Goal: Task Accomplishment & Management: Manage account settings

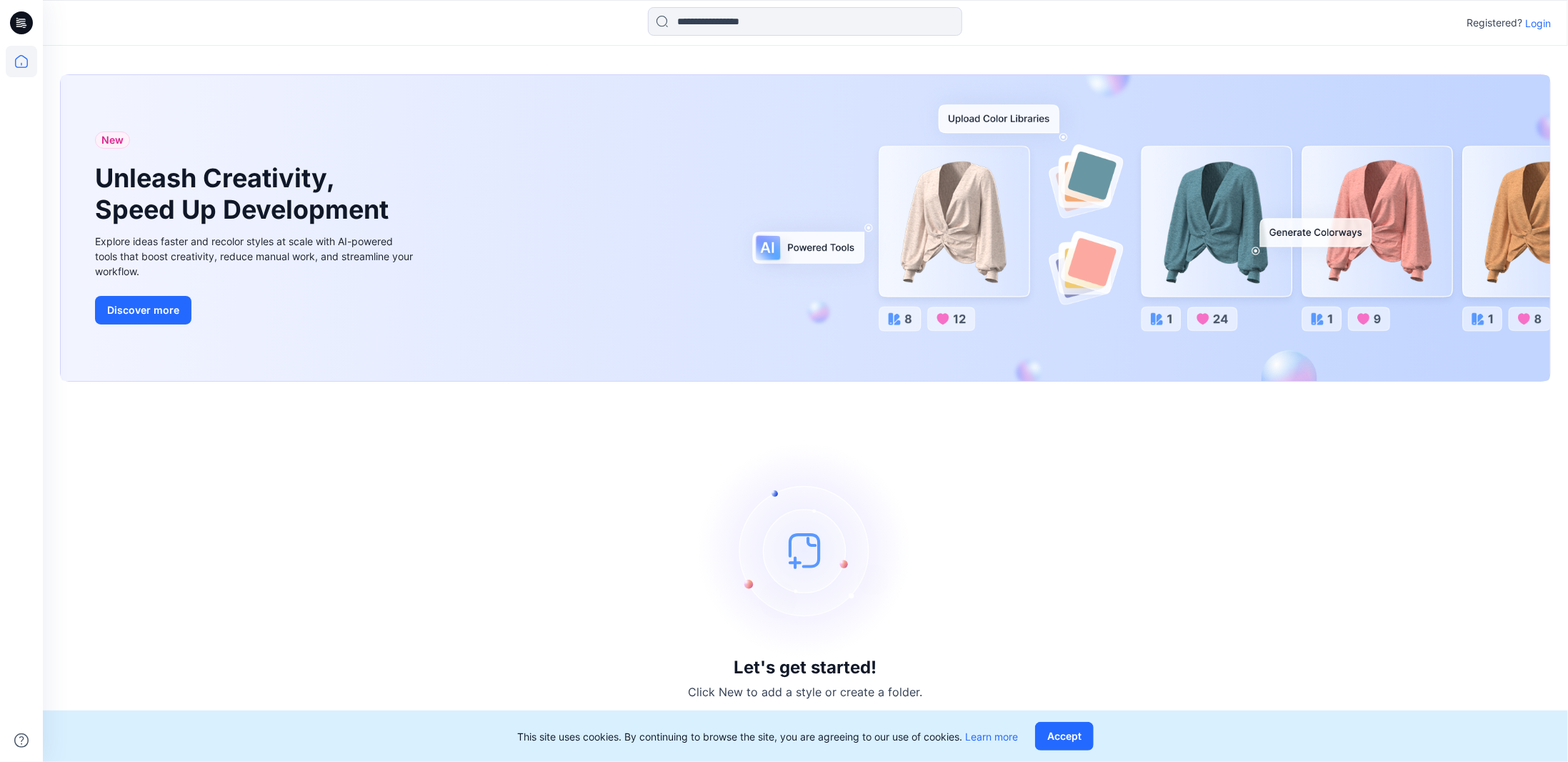
click at [1531, 21] on p "Login" at bounding box center [1537, 23] width 26 height 15
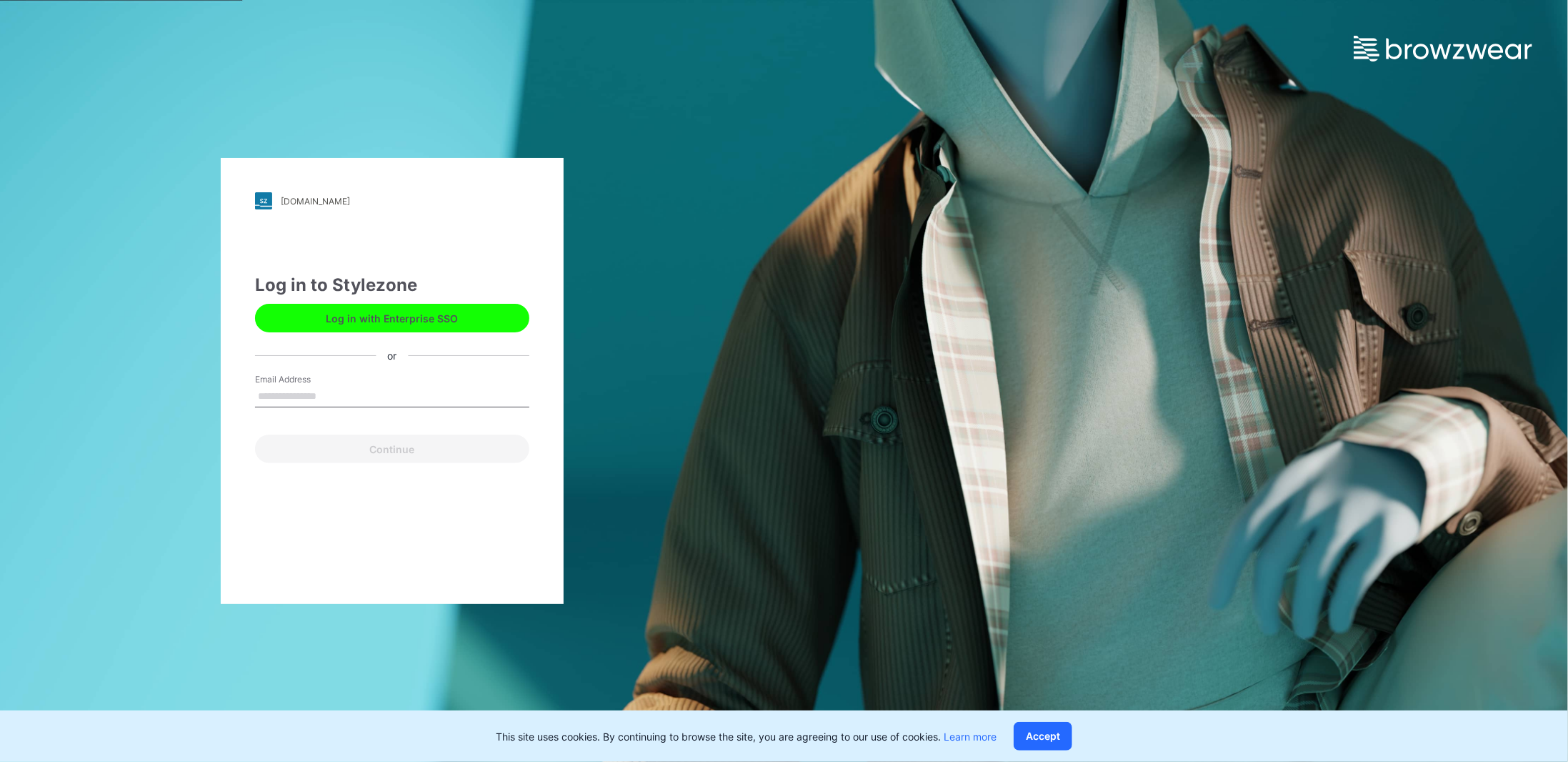
click at [351, 393] on input "Email Address" at bounding box center [392, 397] width 275 height 22
type input "**********"
click at [376, 450] on button "Continue" at bounding box center [392, 449] width 275 height 28
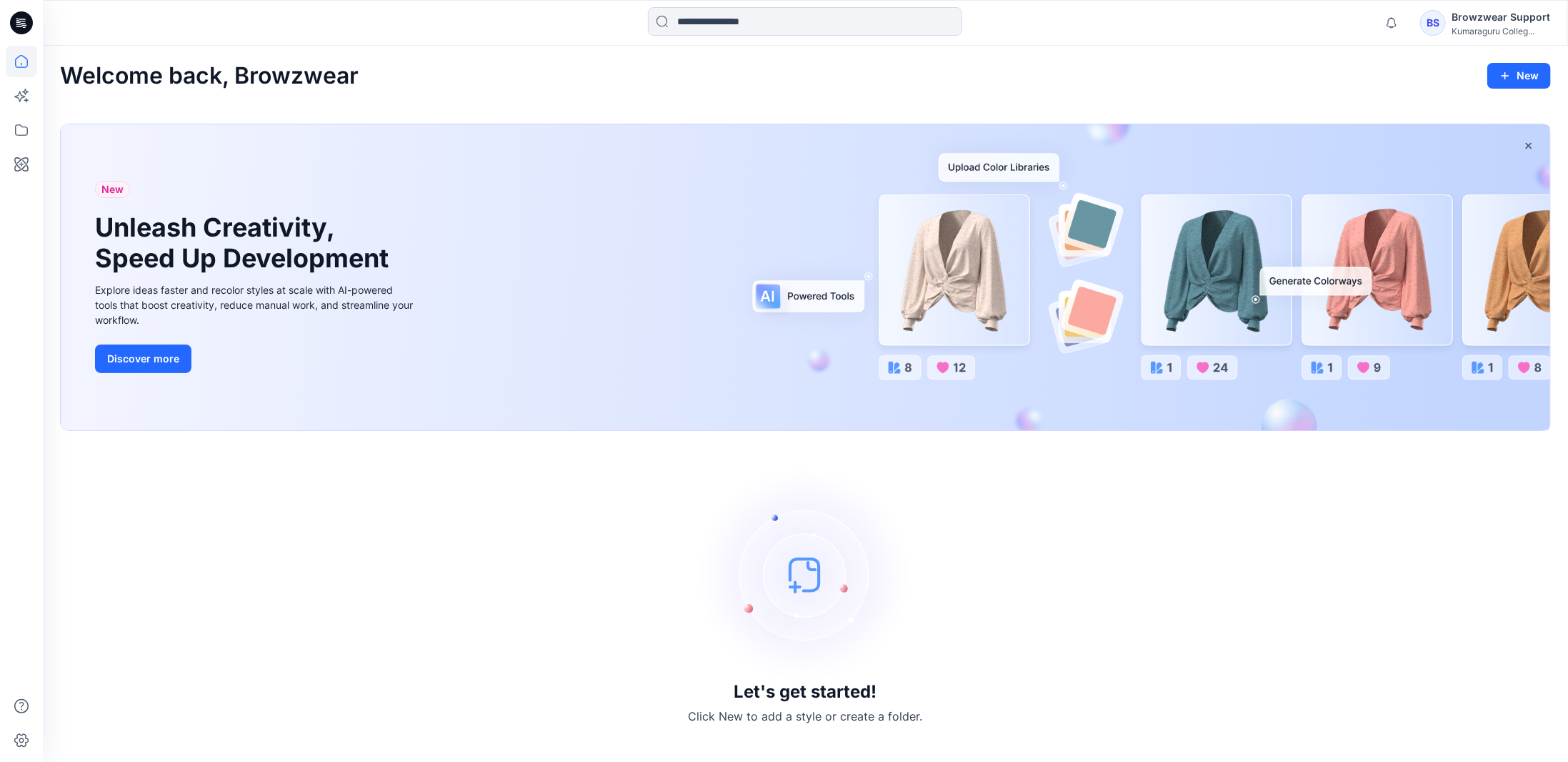
click at [1437, 28] on div "BS" at bounding box center [1433, 22] width 26 height 26
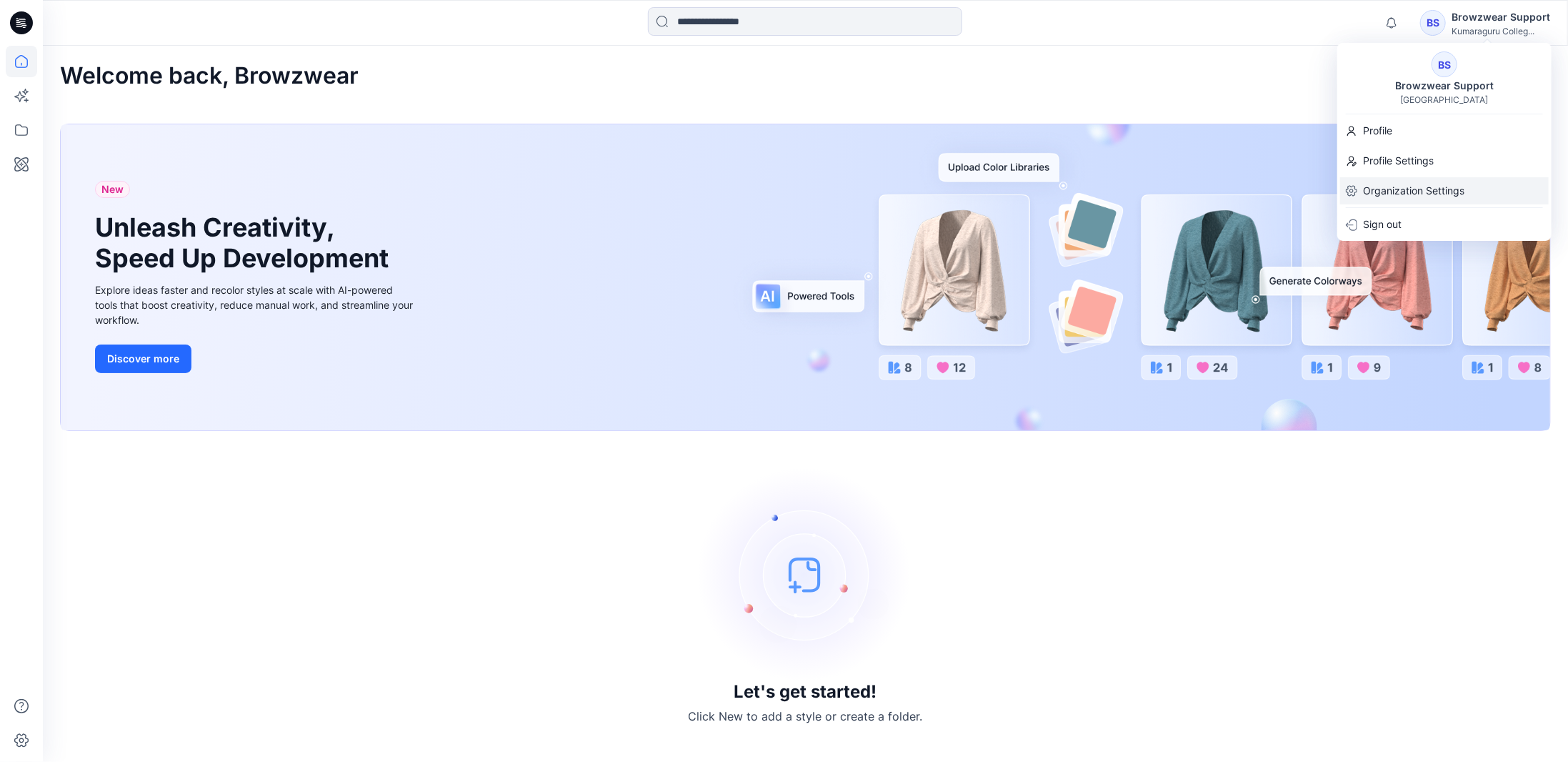
click at [1406, 183] on p "Organization Settings" at bounding box center [1414, 191] width 101 height 27
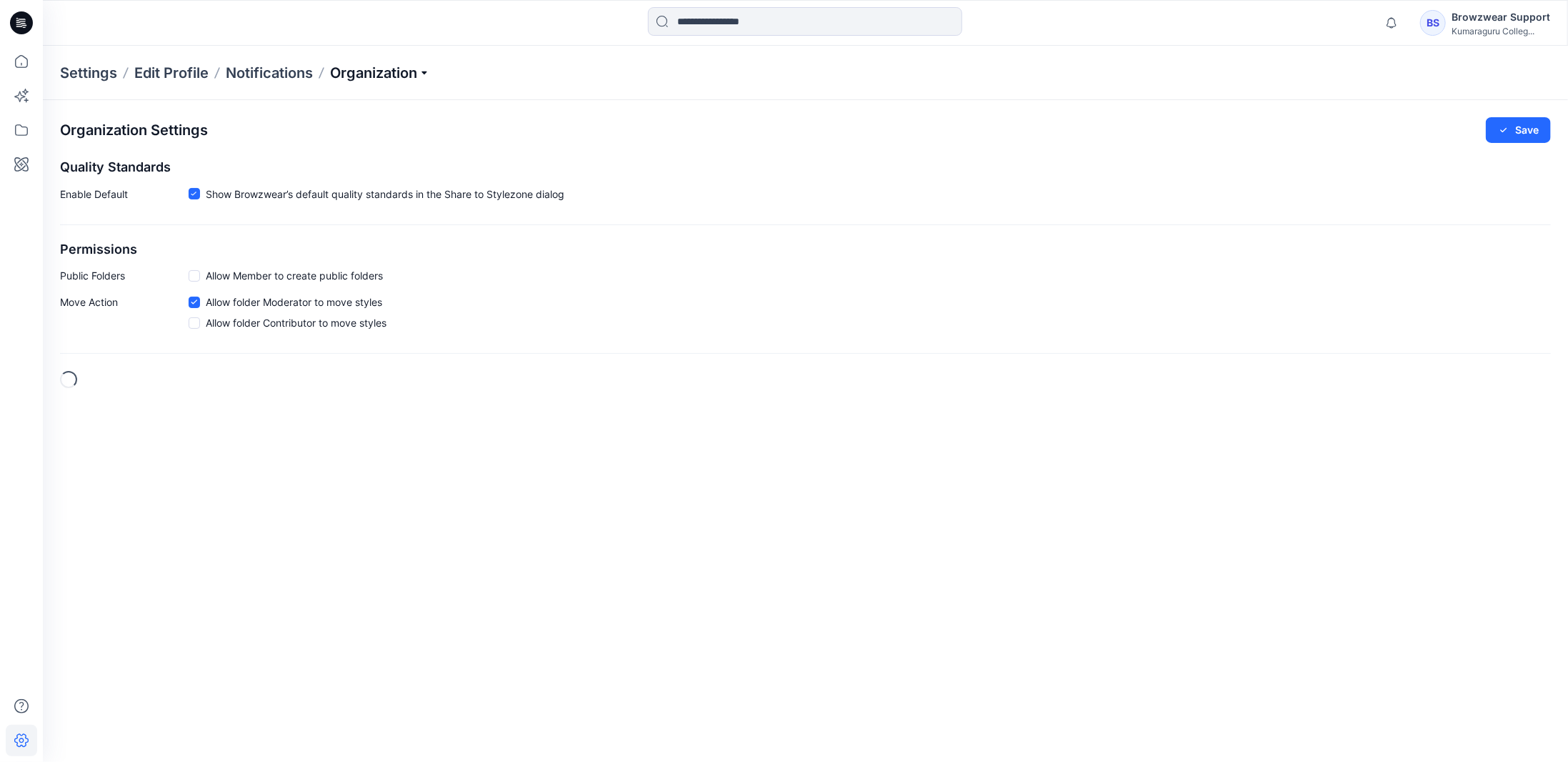
click at [401, 69] on p "Organization" at bounding box center [380, 73] width 100 height 20
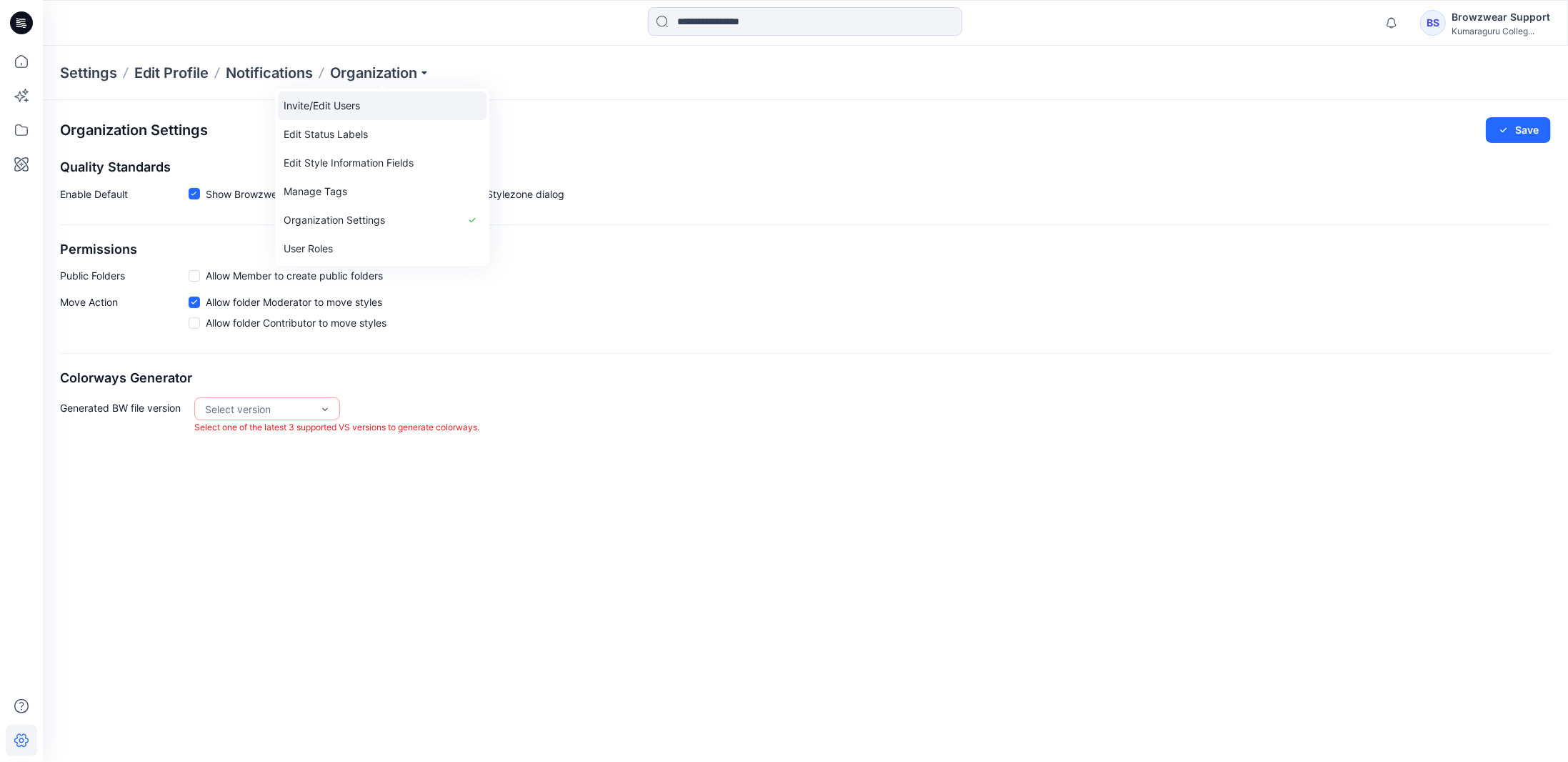
click at [383, 108] on link "Invite/Edit Users" at bounding box center [382, 105] width 208 height 28
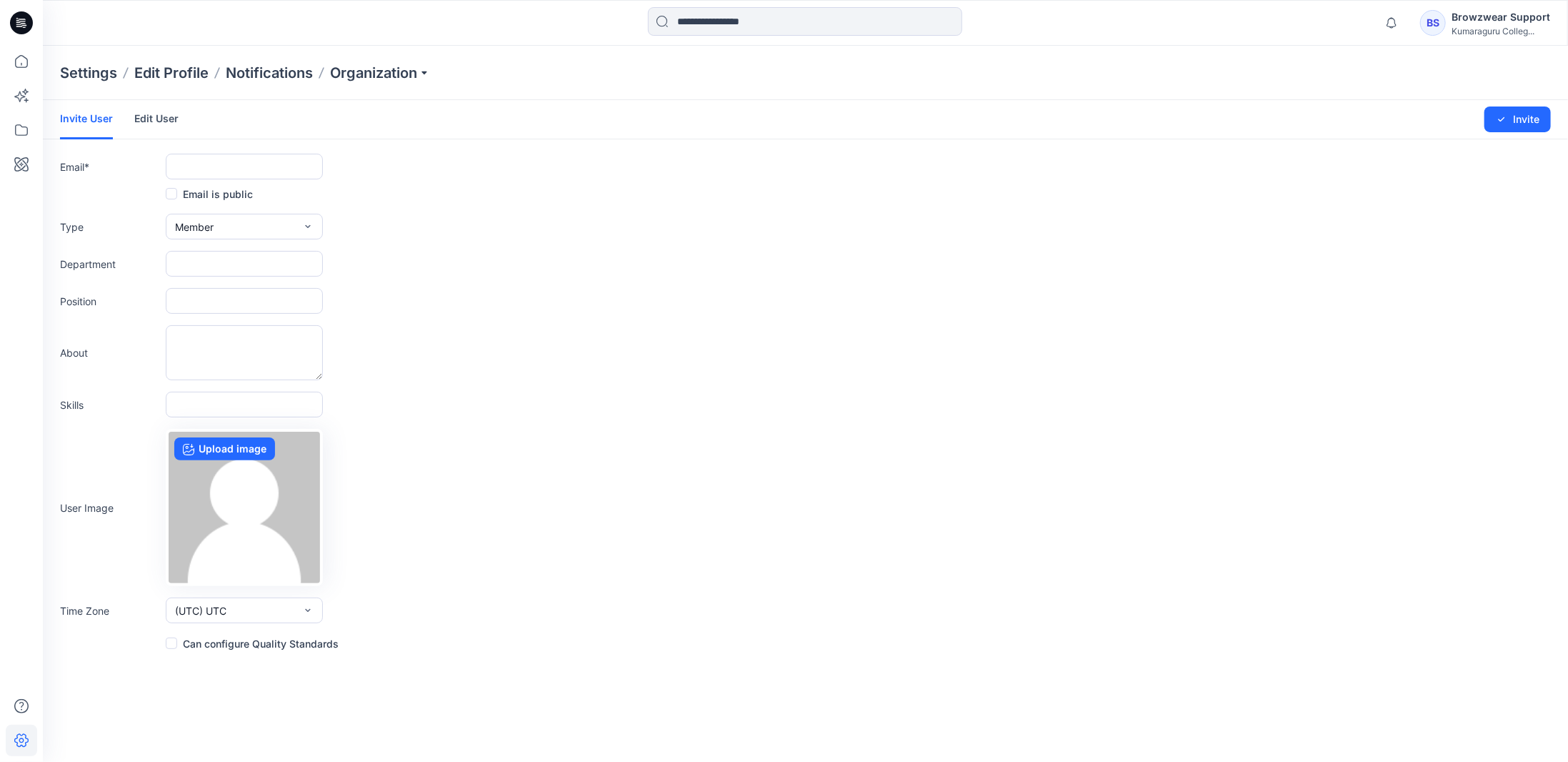
click at [157, 123] on link "Edit User" at bounding box center [156, 119] width 44 height 37
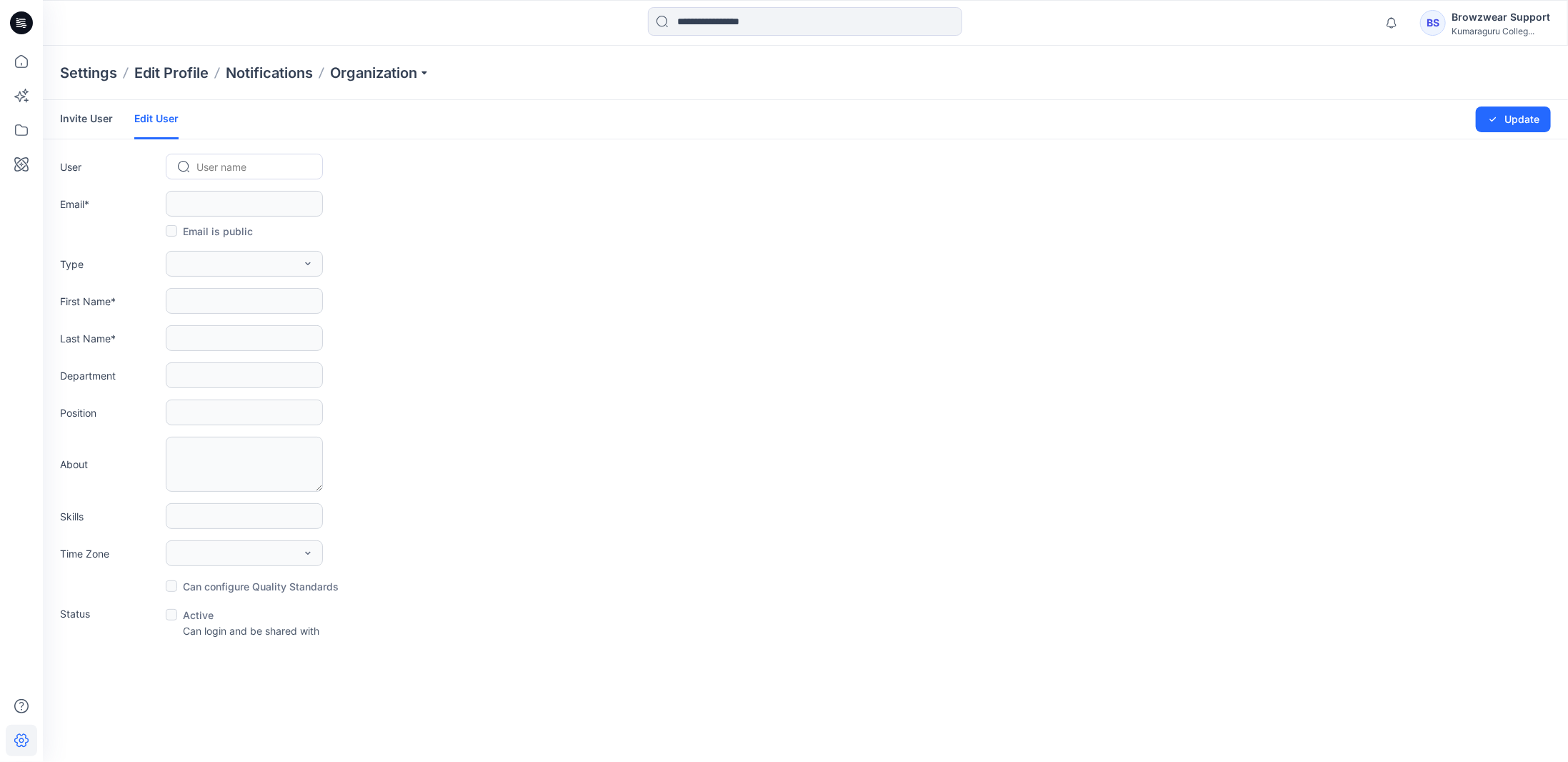
click at [225, 171] on div at bounding box center [253, 167] width 113 height 18
type input "*"
click at [236, 191] on span "Dr. Nithyaprakash. V" at bounding box center [246, 197] width 96 height 15
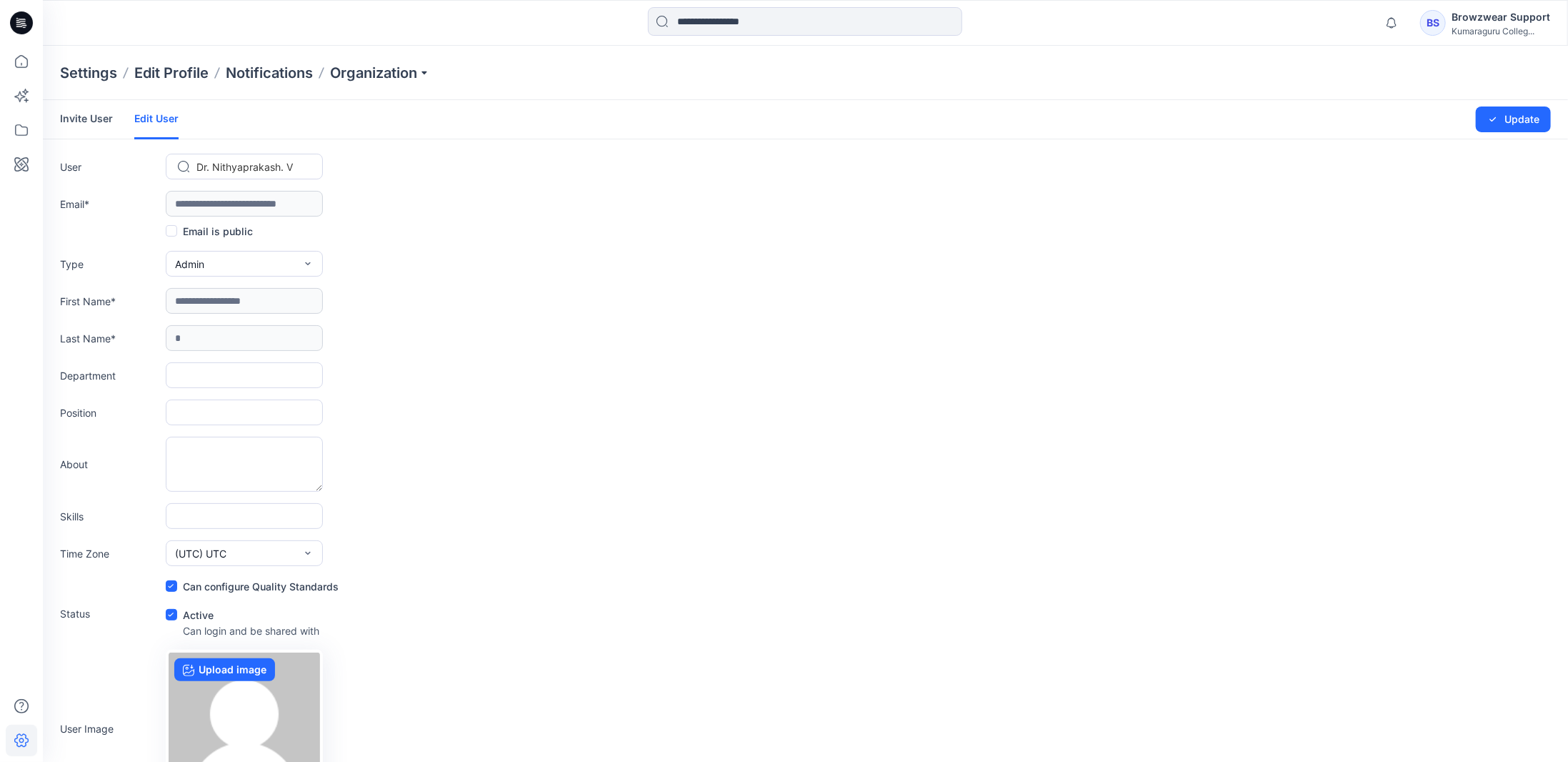
type input "**********"
type input "*"
click at [1432, 26] on div "BS" at bounding box center [1422, 22] width 26 height 26
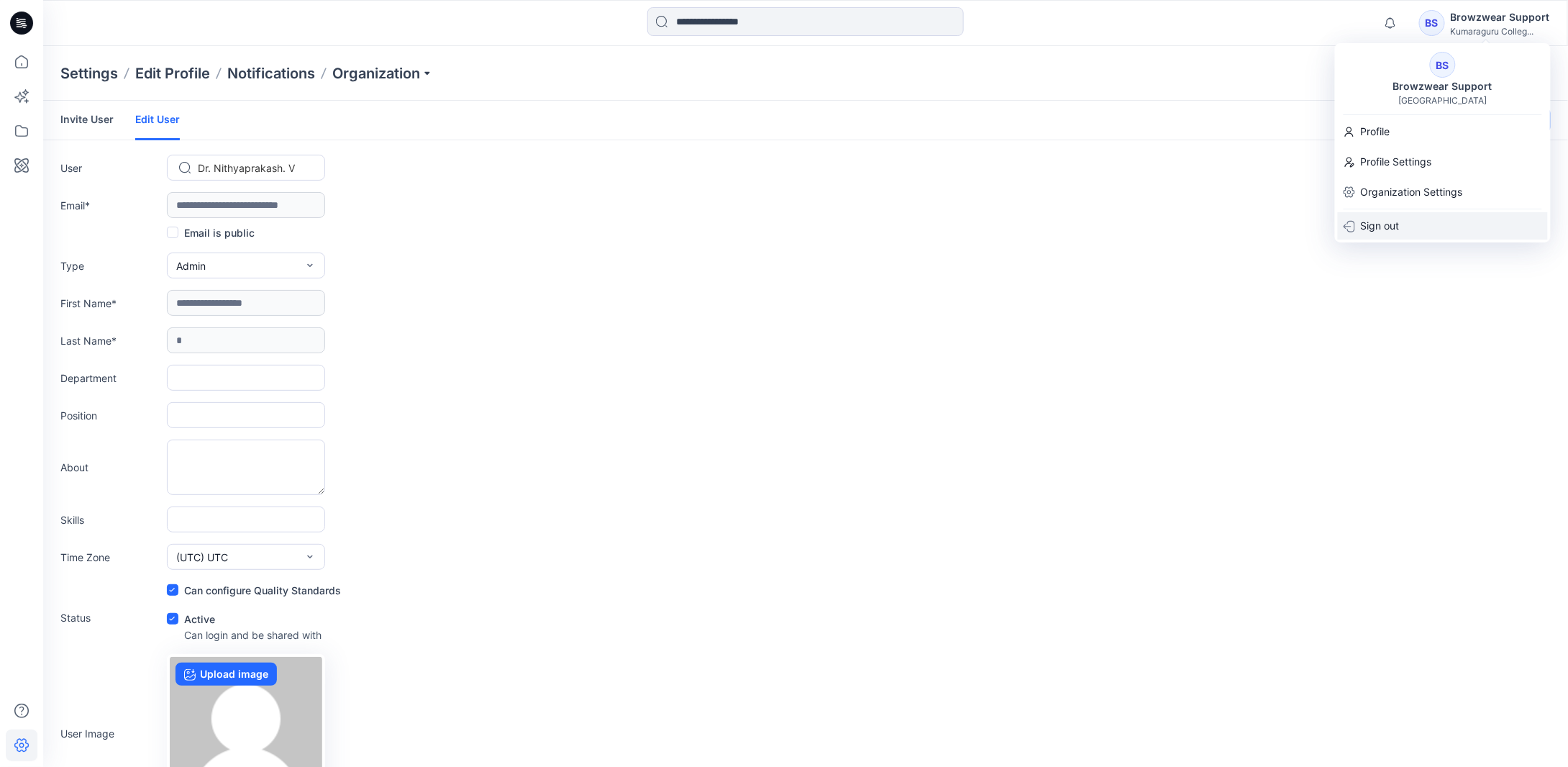
click at [1421, 223] on div "Sign out" at bounding box center [1443, 226] width 210 height 28
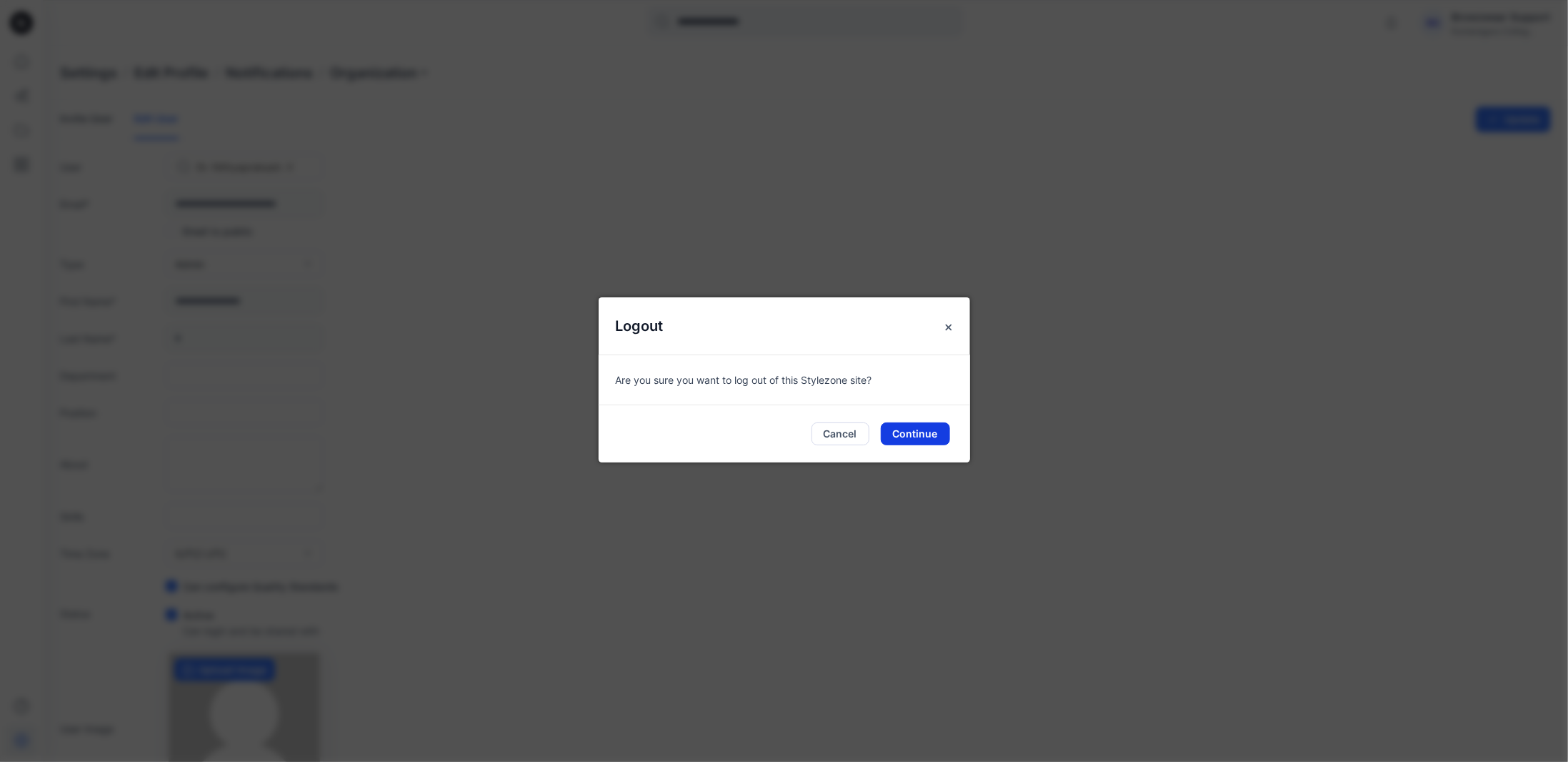
click at [928, 431] on button "Continue" at bounding box center [916, 434] width 70 height 23
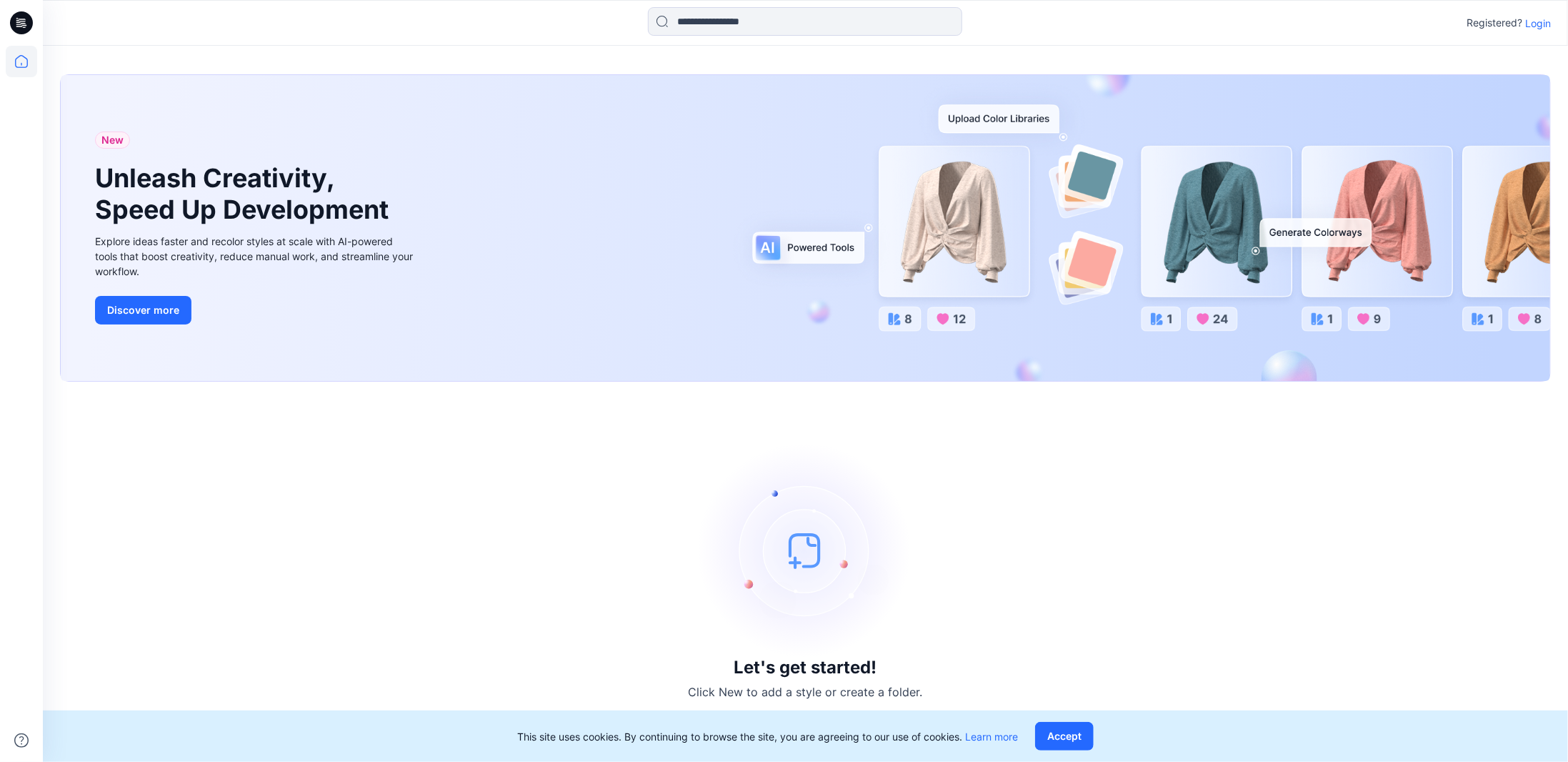
click at [1539, 25] on p "Login" at bounding box center [1537, 23] width 26 height 15
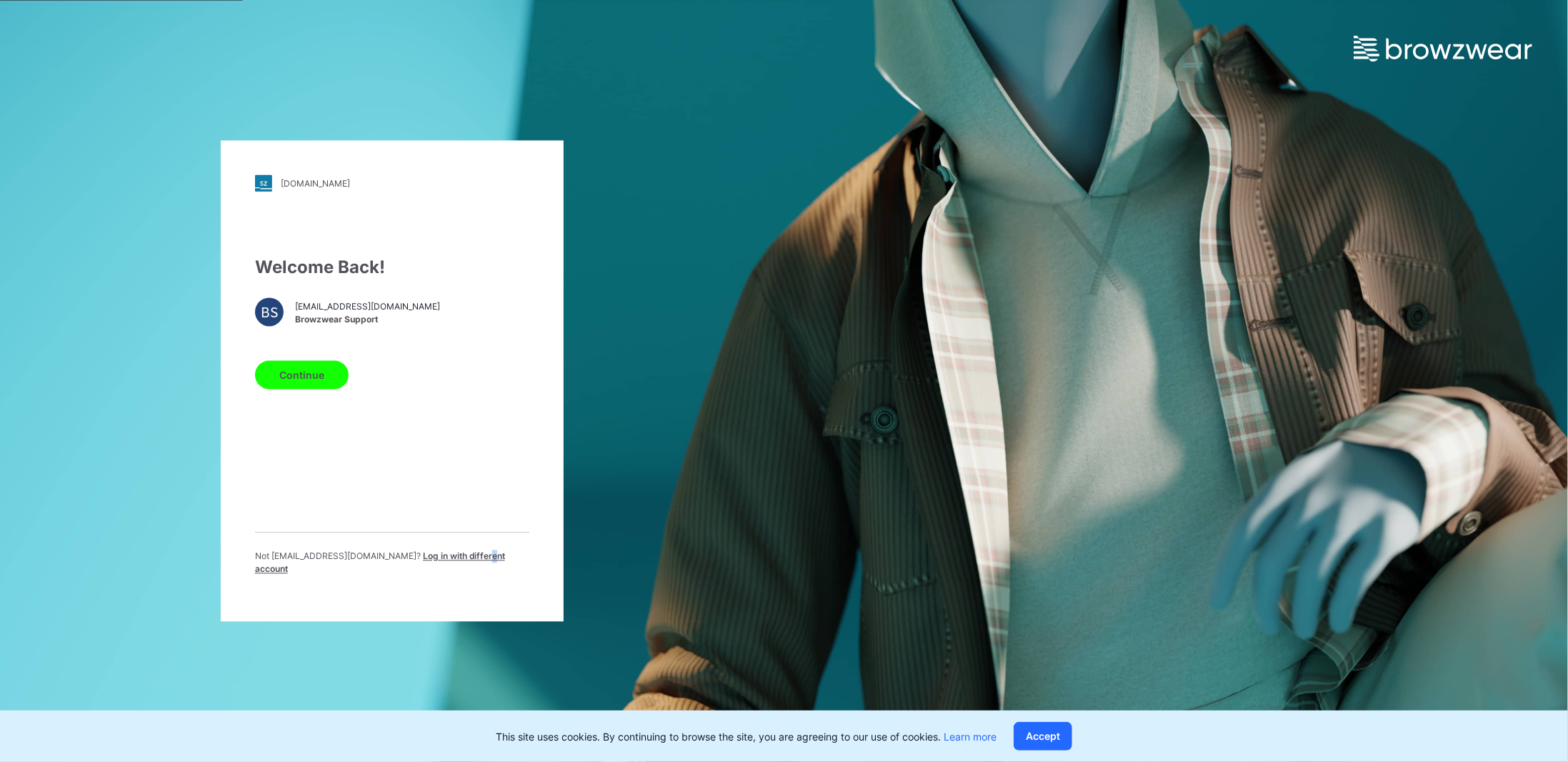
click at [455, 558] on span "Log in with different account" at bounding box center [379, 563] width 250 height 23
